Goal: Find specific page/section: Find specific page/section

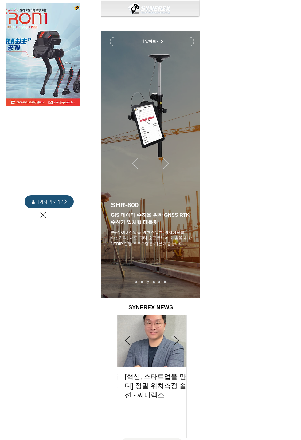
scroll to position [0, 207]
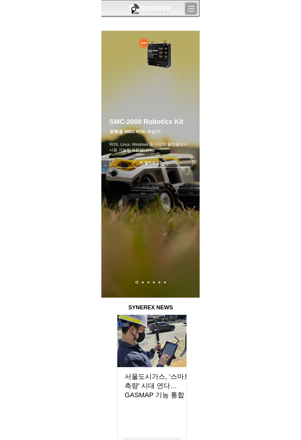
scroll to position [27, 0]
click at [159, 282] on link "로봇" at bounding box center [160, 282] width 2 height 2
